Goal: Task Accomplishment & Management: Use online tool/utility

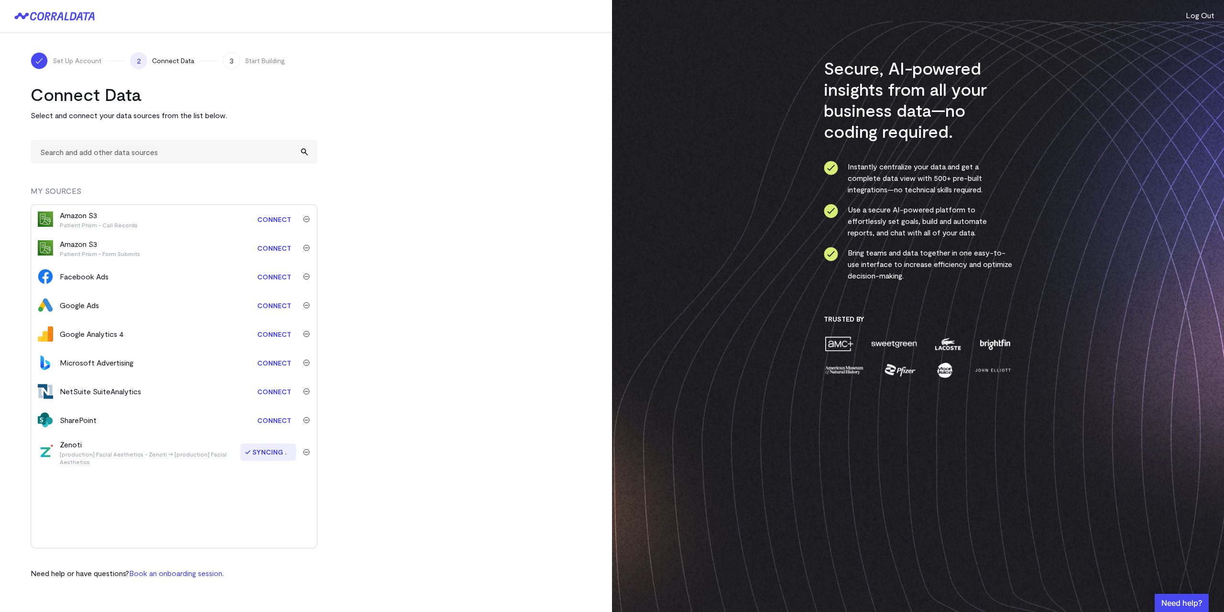
click at [279, 307] on link "Connect" at bounding box center [275, 306] width 44 height 18
click at [275, 360] on link "Connect" at bounding box center [275, 363] width 44 height 18
